Goal: Communication & Community: Answer question/provide support

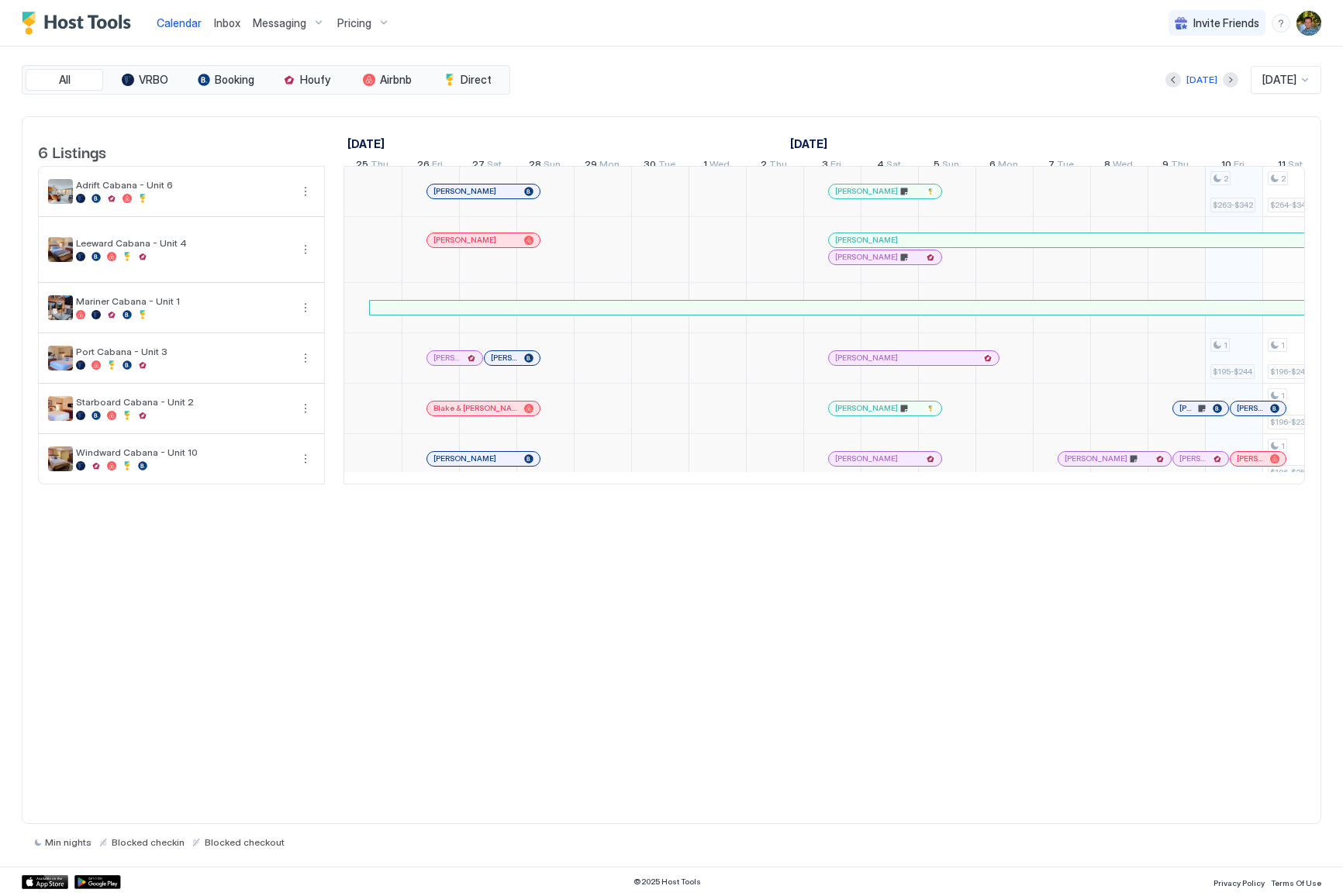
scroll to position [0, 861]
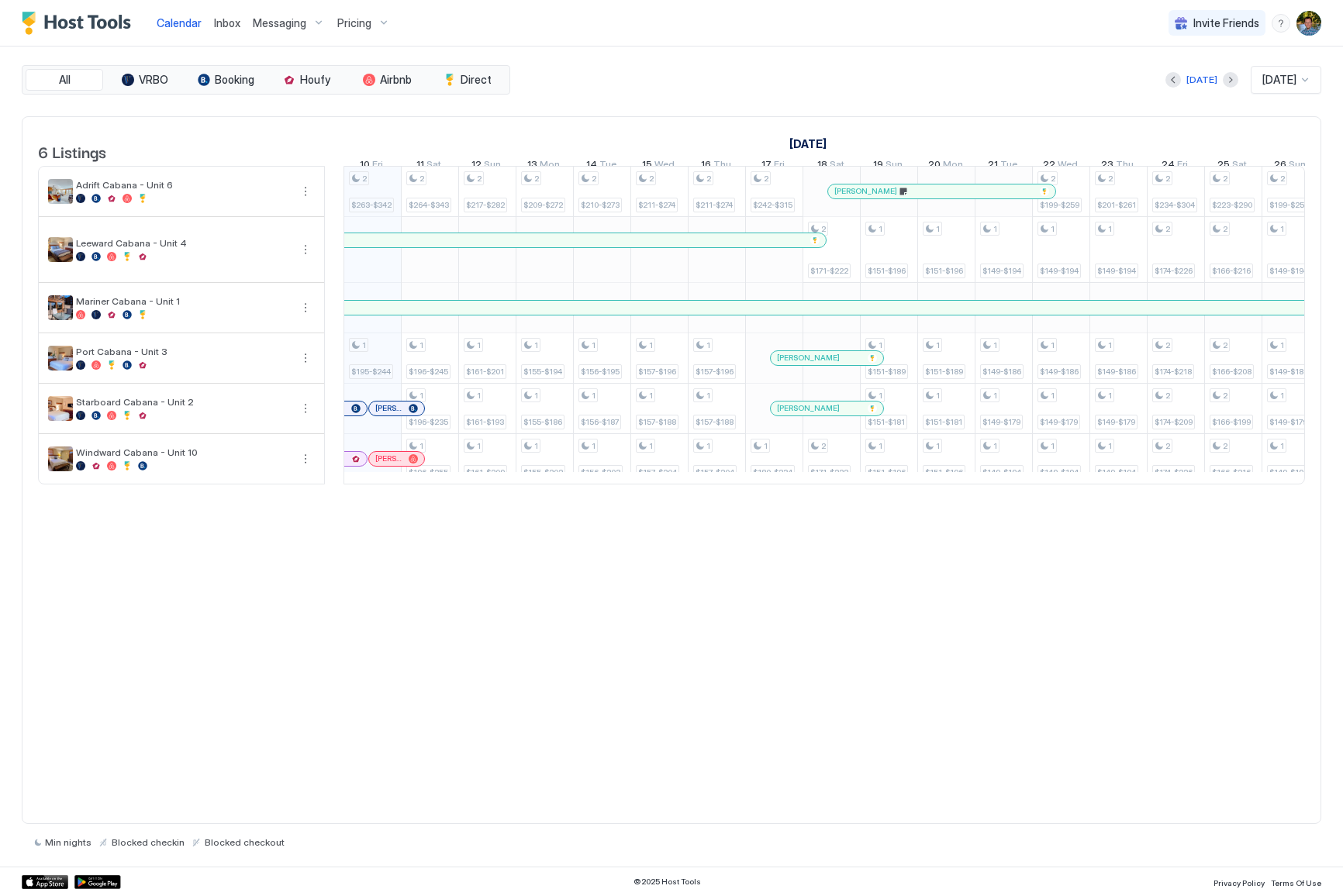
click at [276, 30] on div "Messaging" at bounding box center [289, 23] width 85 height 26
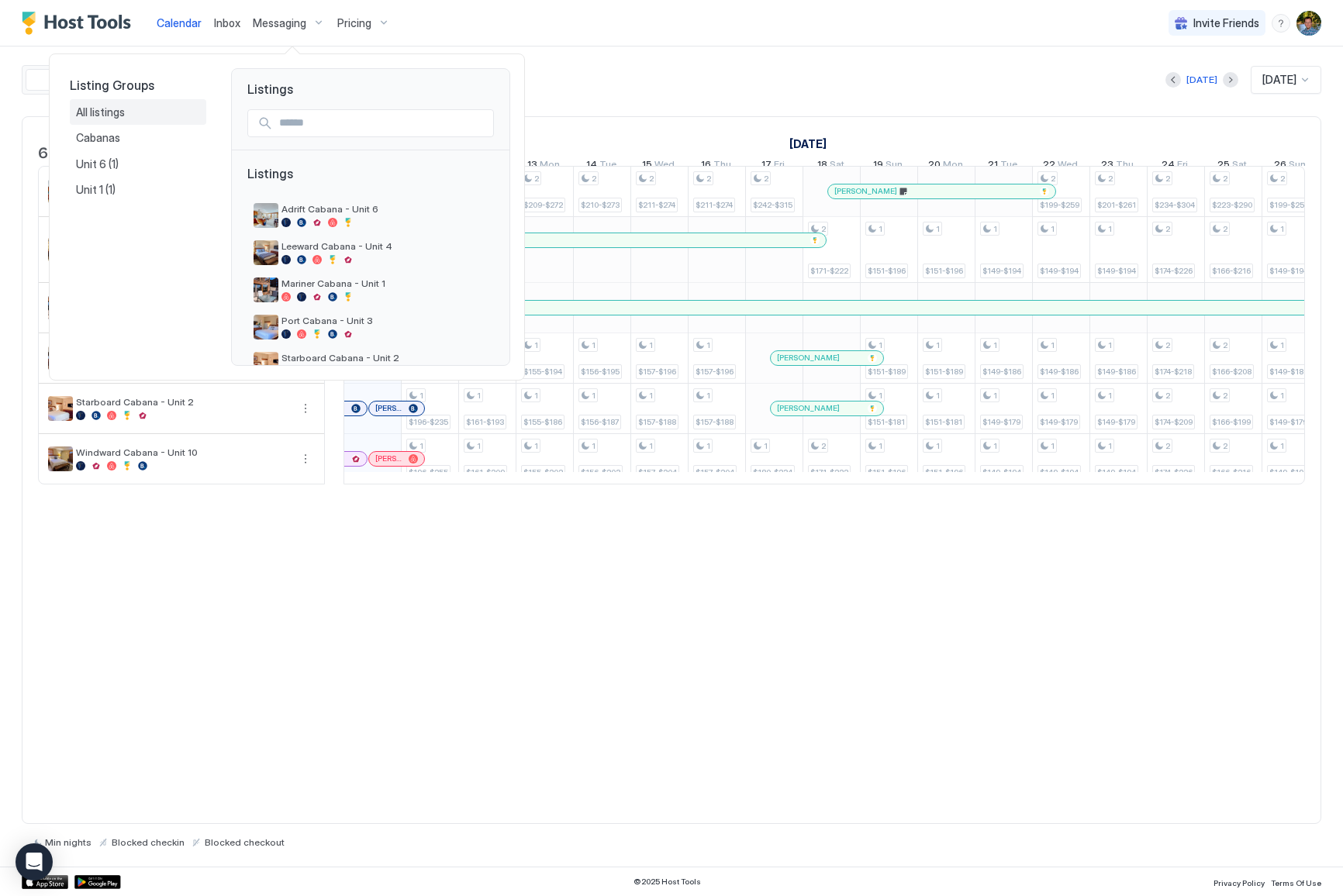
click at [101, 102] on div "All listings" at bounding box center [137, 113] width 137 height 26
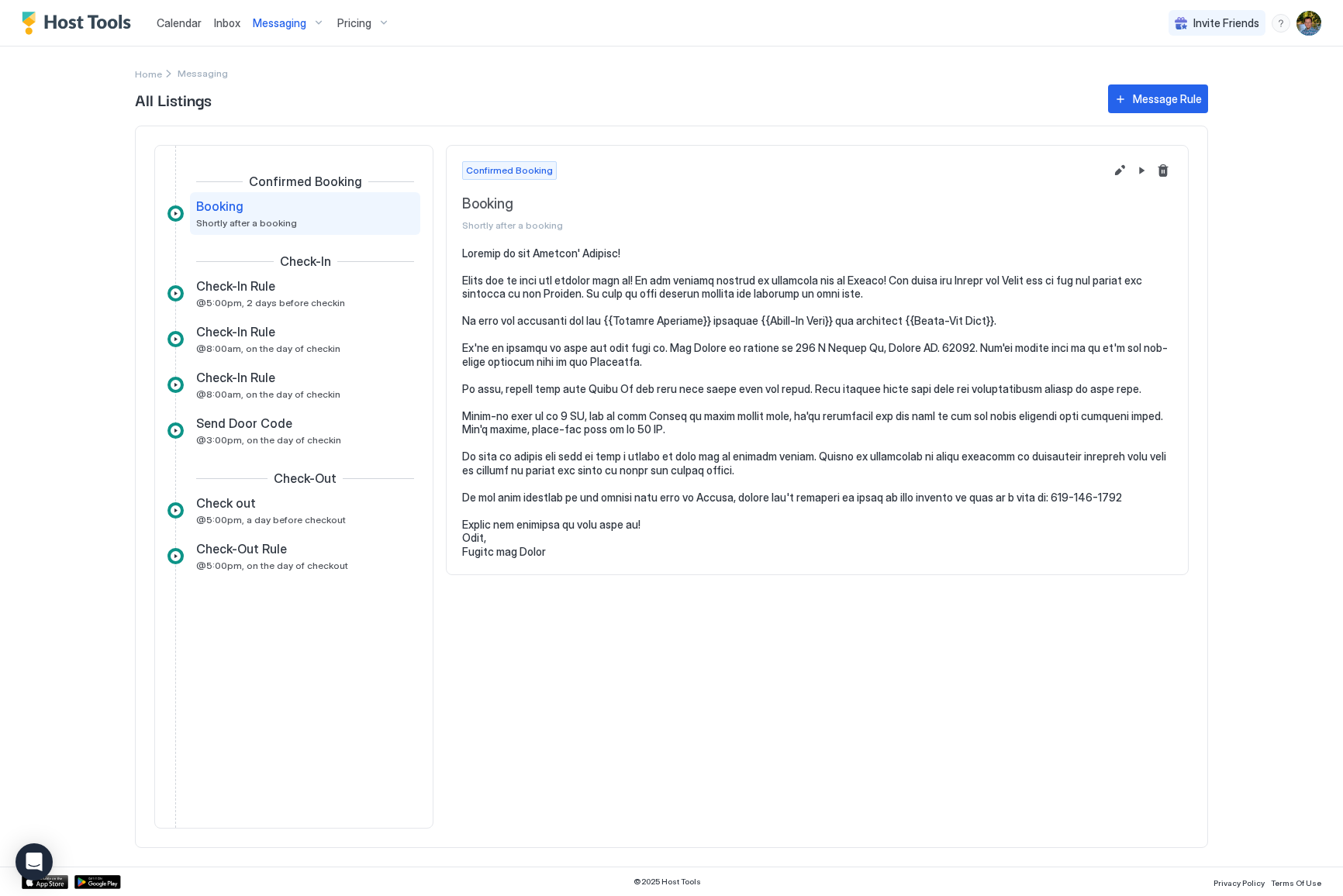
click at [234, 26] on span "Inbox" at bounding box center [227, 22] width 26 height 13
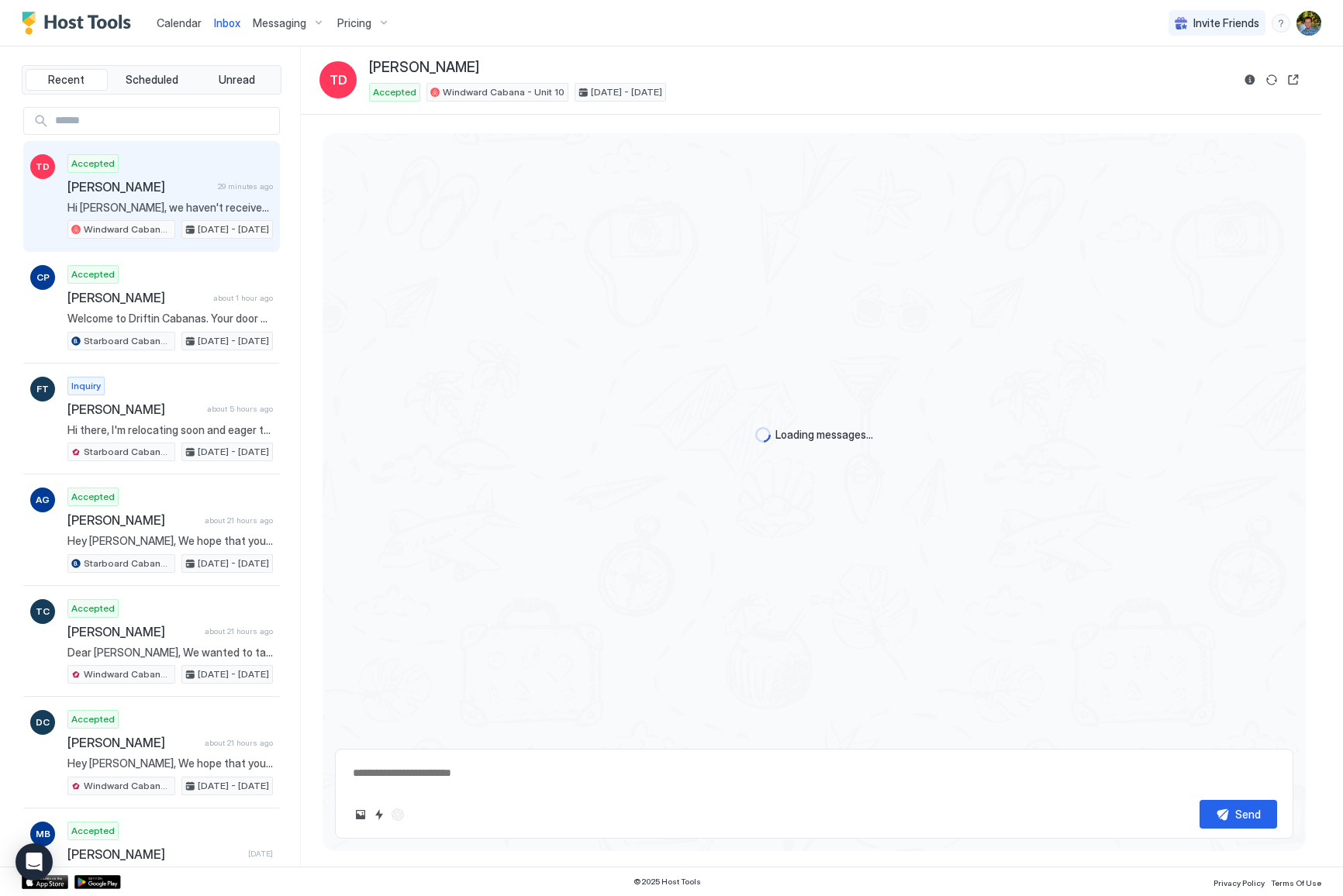
scroll to position [385, 0]
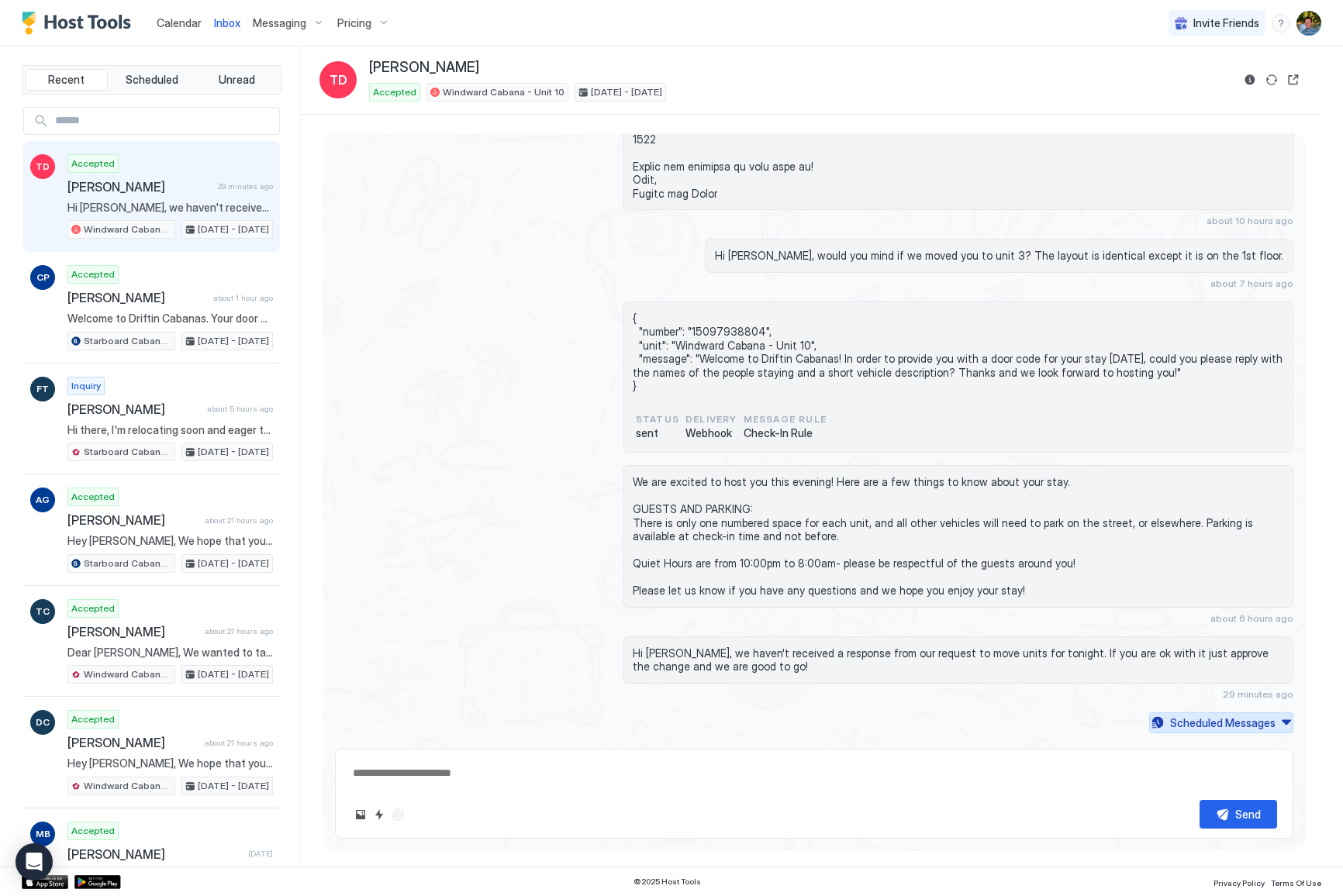
click at [1237, 715] on div "Scheduled Messages" at bounding box center [1223, 722] width 106 height 16
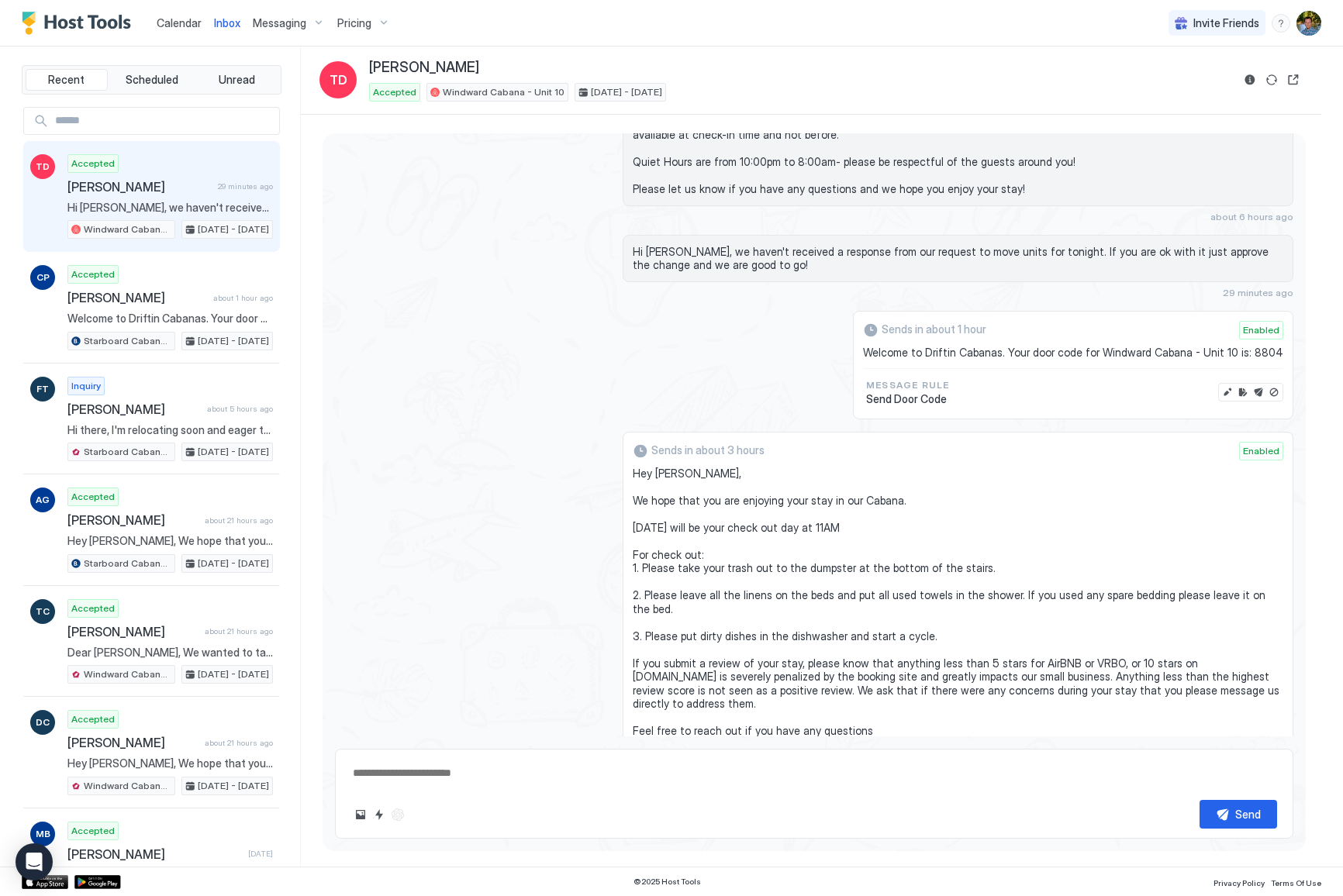
scroll to position [781, 0]
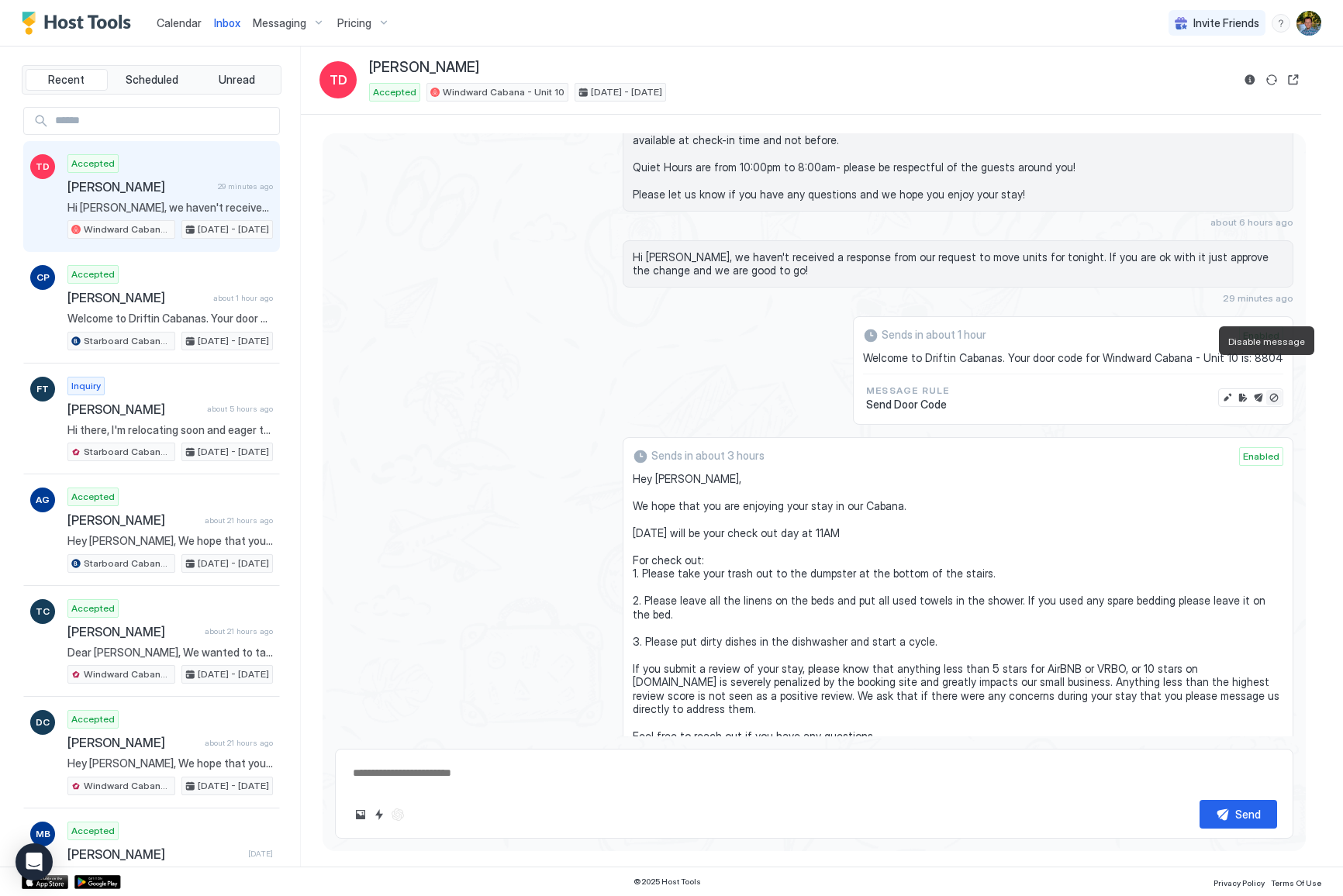
click at [1266, 390] on button "Disable message" at bounding box center [1274, 398] width 16 height 16
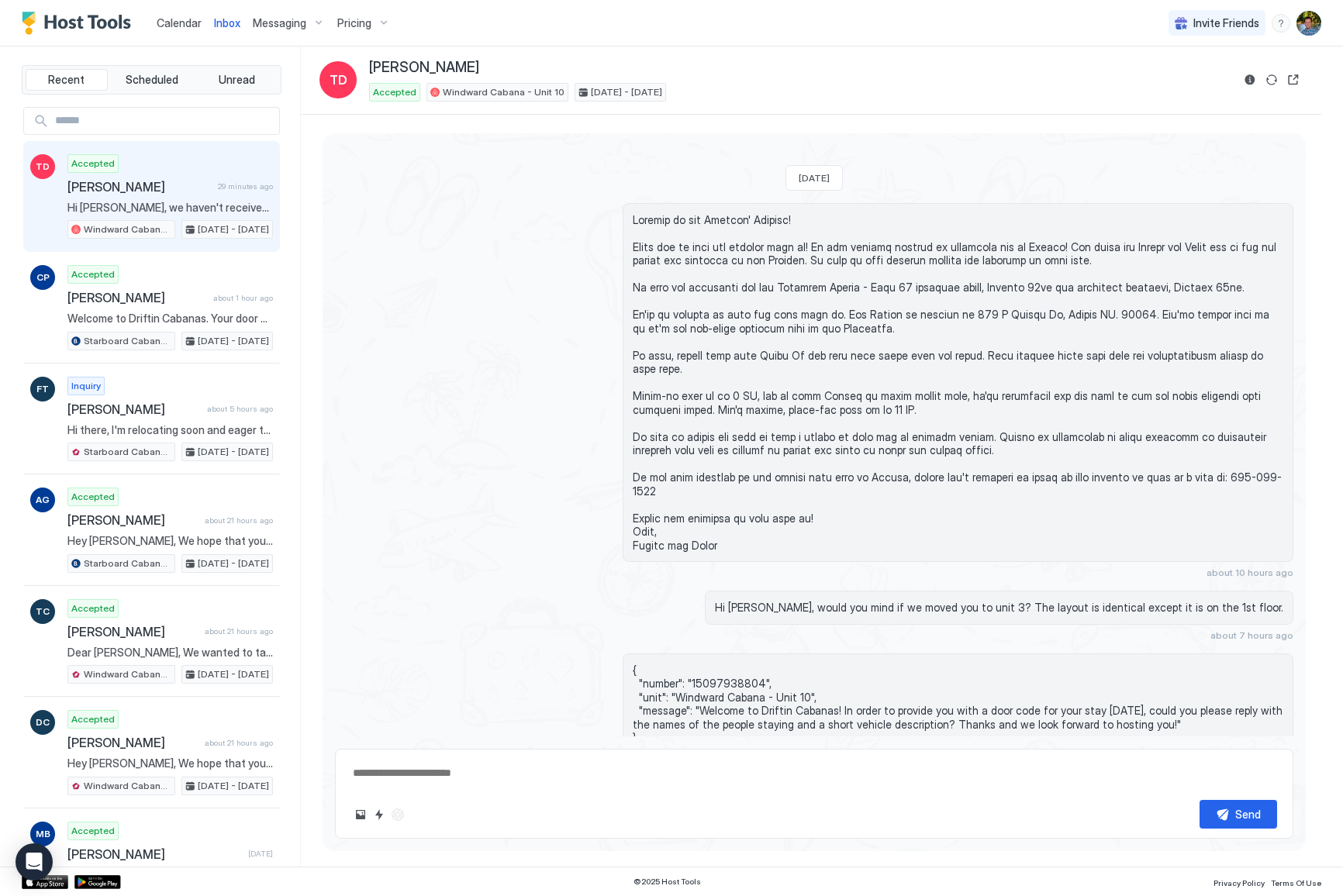
scroll to position [0, 0]
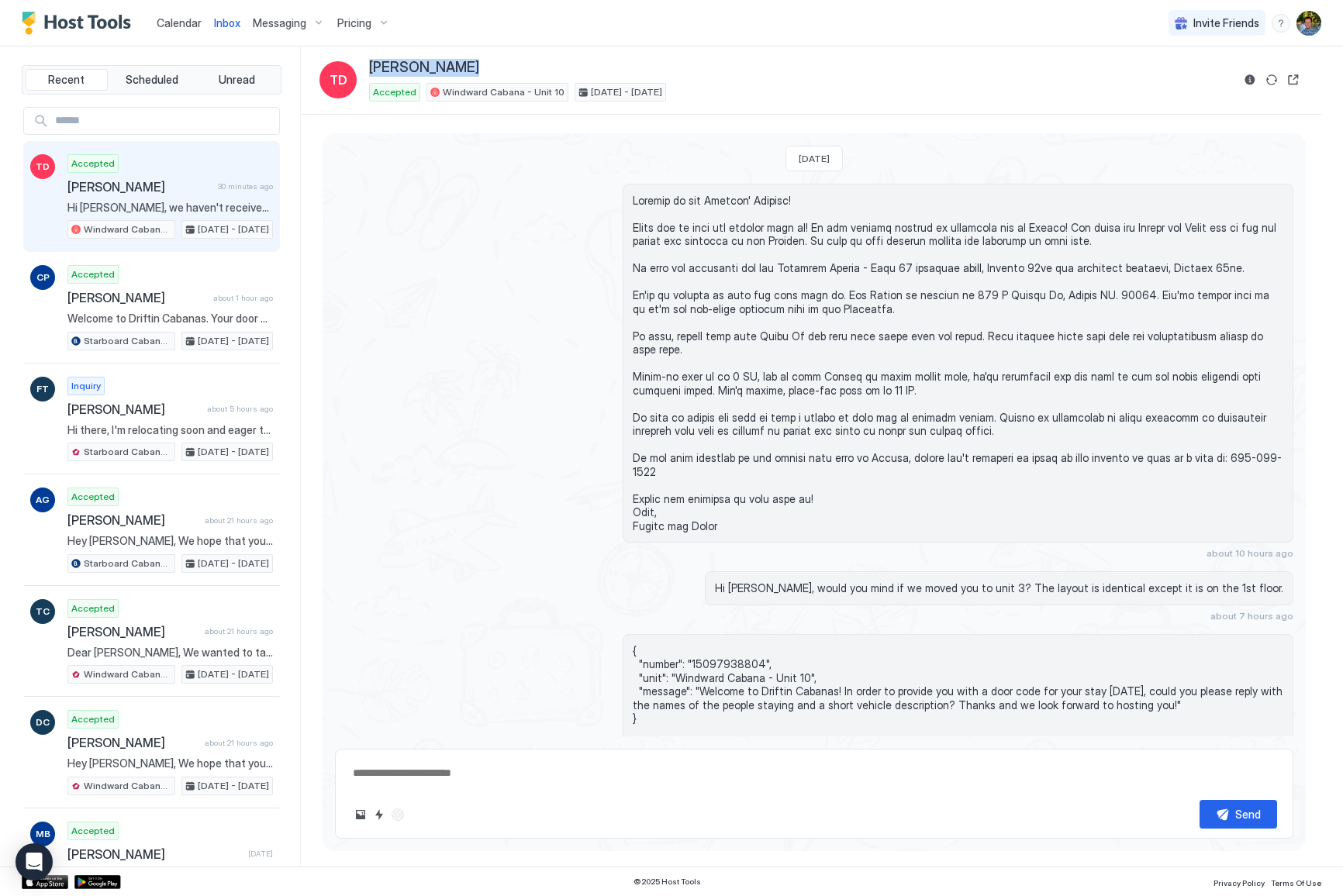
drag, startPoint x: 464, startPoint y: 68, endPoint x: 350, endPoint y: 68, distance: 114.0
click at [350, 68] on div "TD [PERSON_NAME] Accepted Windward Cabana - Unit [DATE] - [DATE]" at bounding box center [775, 80] width 912 height 42
copy div "[PERSON_NAME]"
click at [726, 74] on div "[PERSON_NAME]" at bounding box center [800, 68] width 862 height 18
click at [1248, 78] on button "Reservation information" at bounding box center [1250, 79] width 19 height 19
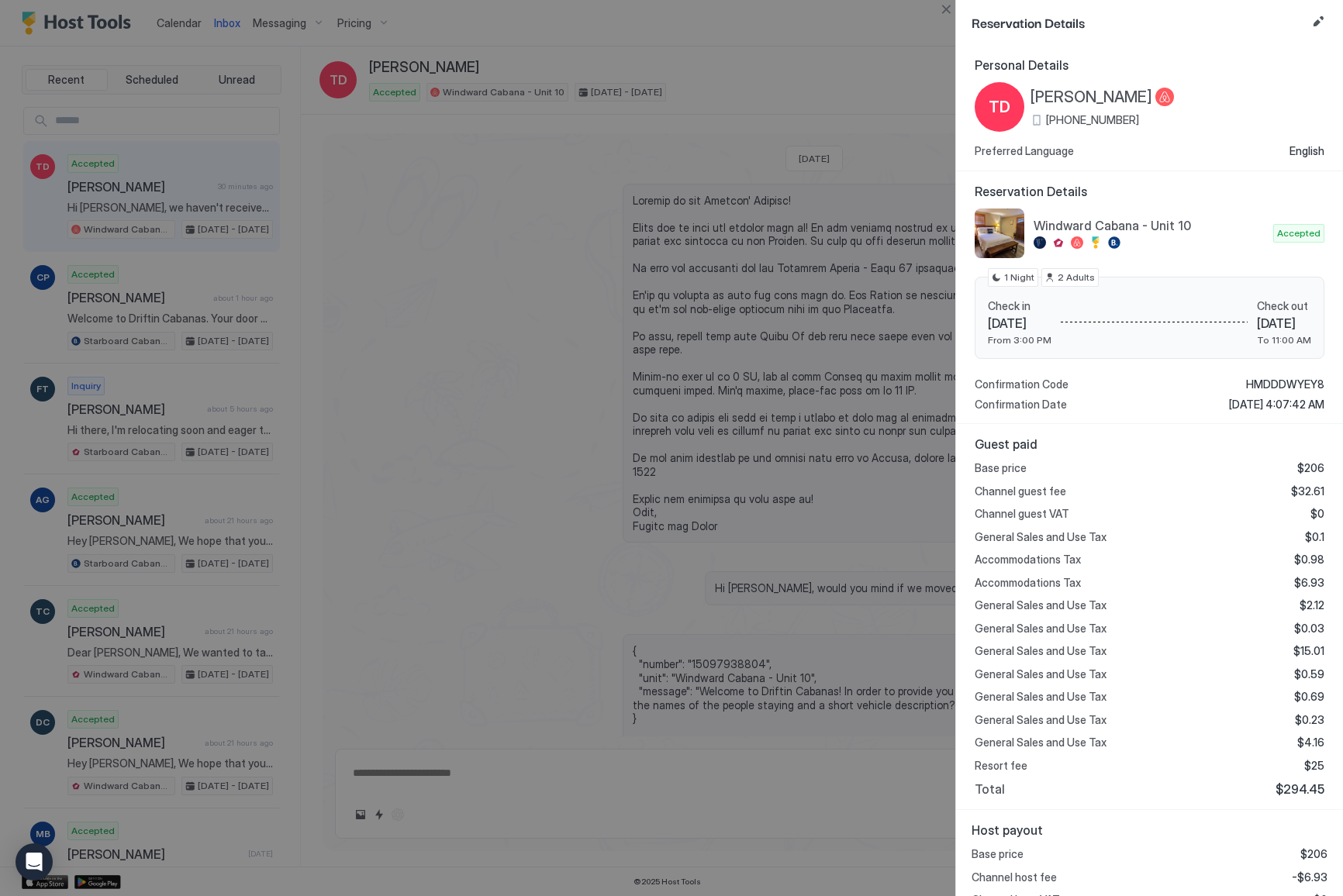
drag, startPoint x: 1145, startPoint y: 119, endPoint x: 1046, endPoint y: 128, distance: 99.4
click at [1046, 128] on div "TD [PERSON_NAME] [PHONE_NUMBER]" at bounding box center [1149, 107] width 350 height 49
copy span "[PHONE_NUMBER]"
click at [1093, 93] on span "[PERSON_NAME]" at bounding box center [1091, 97] width 122 height 19
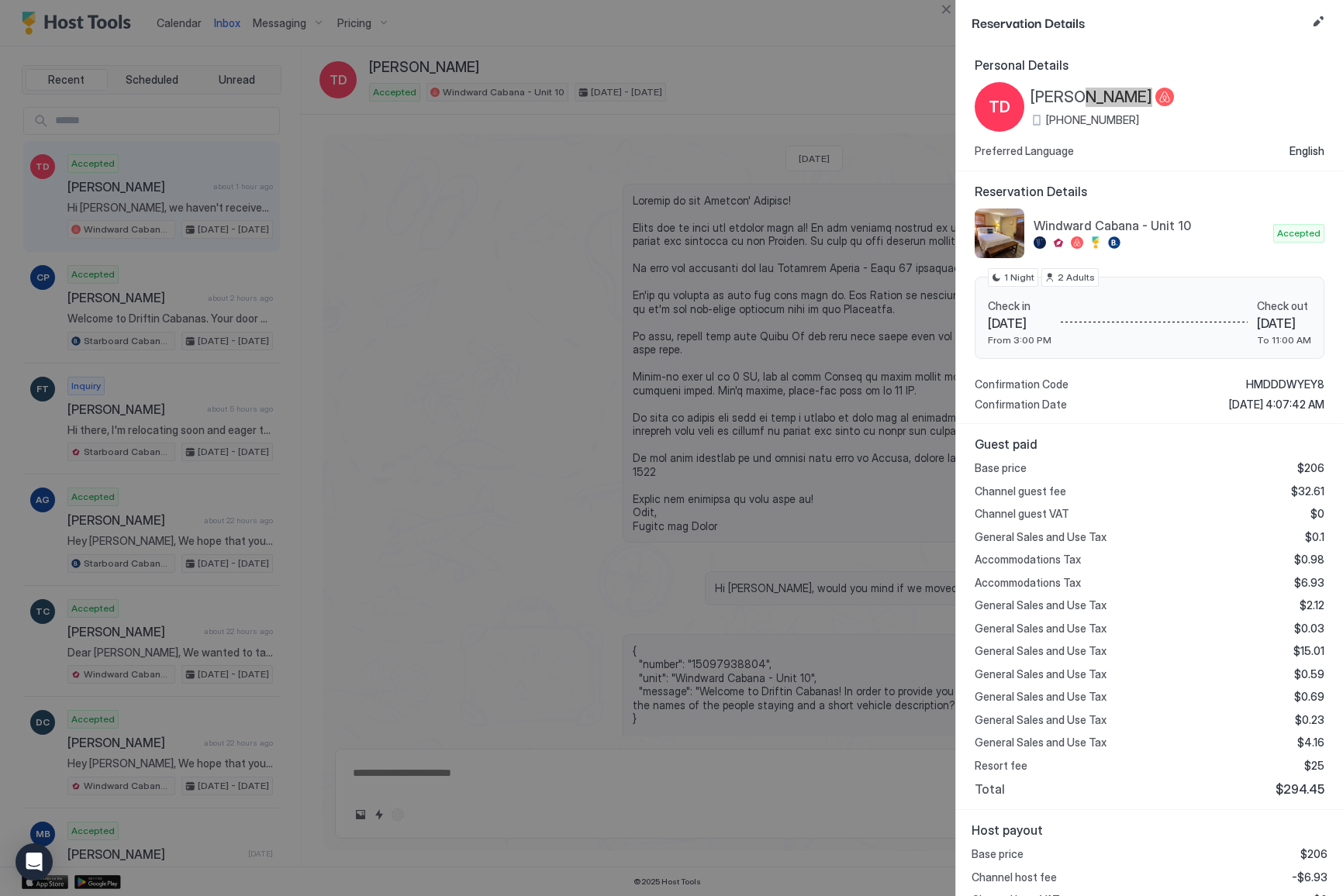
type textarea "*"
